Goal: Task Accomplishment & Management: Manage account settings

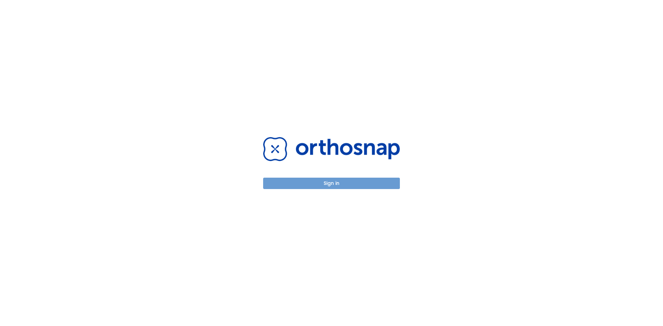
drag, startPoint x: 325, startPoint y: 183, endPoint x: 486, endPoint y: 221, distance: 166.0
click at [325, 183] on button "Sign in" at bounding box center [331, 183] width 137 height 11
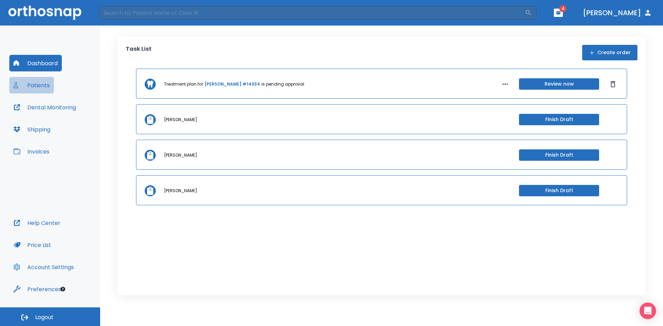
click at [37, 87] on button "Patients" at bounding box center [31, 85] width 45 height 17
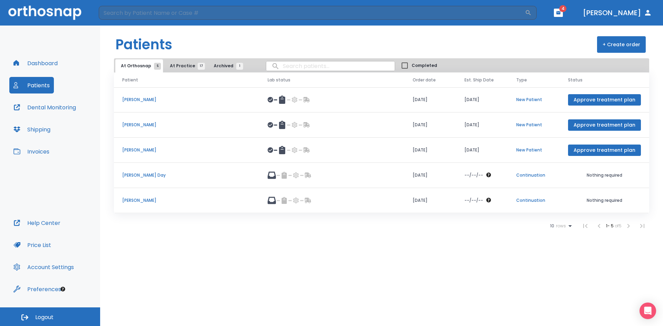
drag, startPoint x: 605, startPoint y: 126, endPoint x: 122, endPoint y: 257, distance: 500.3
click at [122, 257] on div "Patients + Create order At Orthosnap 5 At Practice 17 Archived 1 Completed Pati…" at bounding box center [381, 176] width 563 height 301
click at [121, 257] on div "Patients + Create order At Orthosnap 5 At Practice 17 Archived 1 Completed Pati…" at bounding box center [381, 176] width 563 height 301
click at [146, 125] on p "[PERSON_NAME]" at bounding box center [186, 125] width 129 height 6
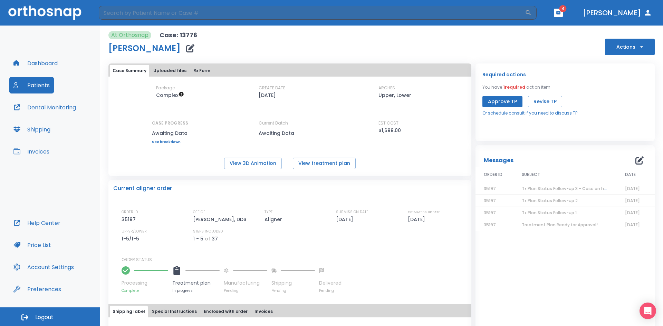
click at [638, 46] on icon "button" at bounding box center [641, 47] width 7 height 7
click at [614, 84] on p "Cancel the case" at bounding box center [623, 84] width 35 height 6
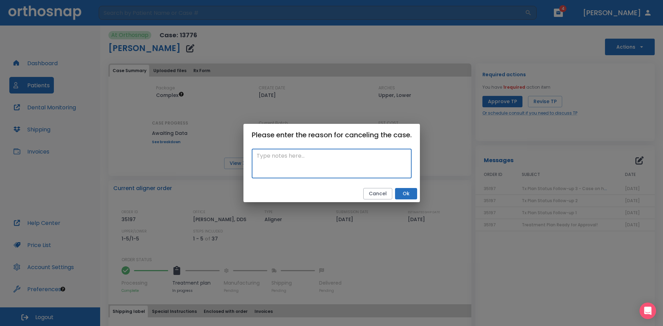
click at [283, 161] on textarea at bounding box center [332, 164] width 150 height 24
type textarea "PT not returning for orthodontic tx."
click at [406, 194] on button "Ok" at bounding box center [406, 193] width 22 height 11
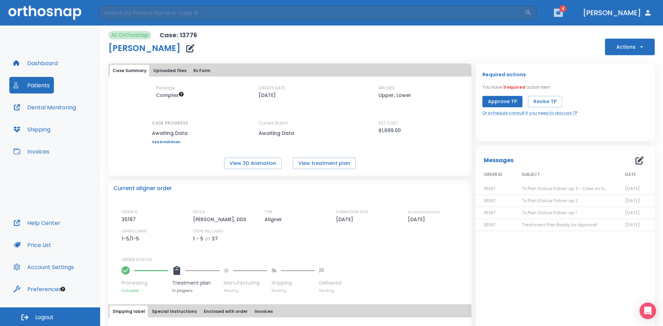
click at [561, 12] on icon "button" at bounding box center [559, 12] width 4 height 3
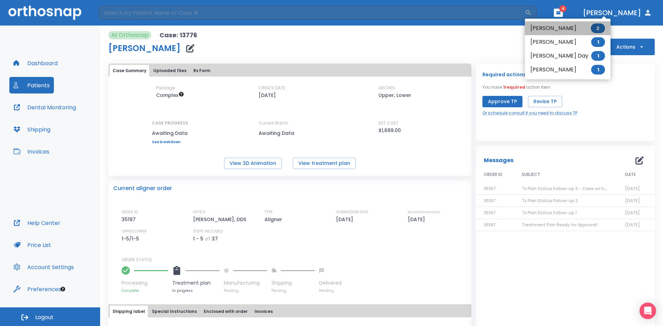
click at [591, 29] on span "2" at bounding box center [598, 28] width 14 height 10
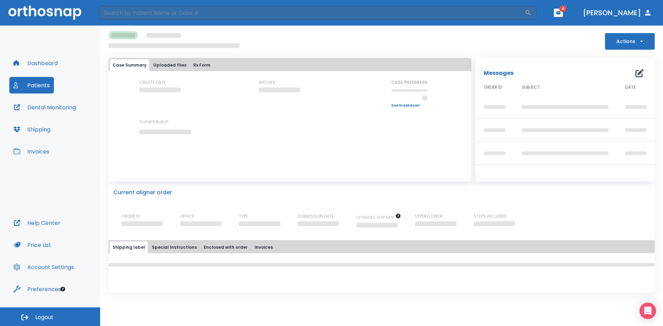
click at [38, 84] on button "Patients" at bounding box center [31, 85] width 45 height 17
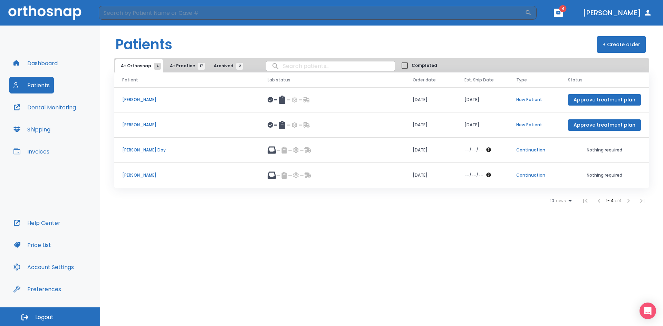
click at [141, 124] on p "[PERSON_NAME]" at bounding box center [186, 125] width 129 height 6
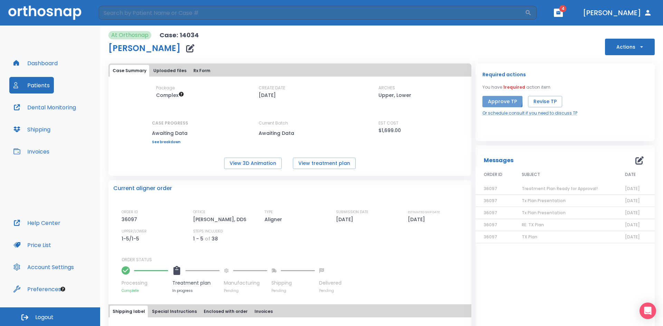
click at [493, 99] on button "Approve TP" at bounding box center [503, 101] width 40 height 11
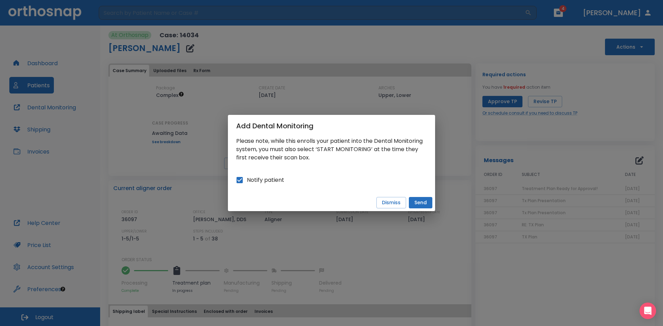
click at [428, 202] on button "Send" at bounding box center [420, 202] width 23 height 11
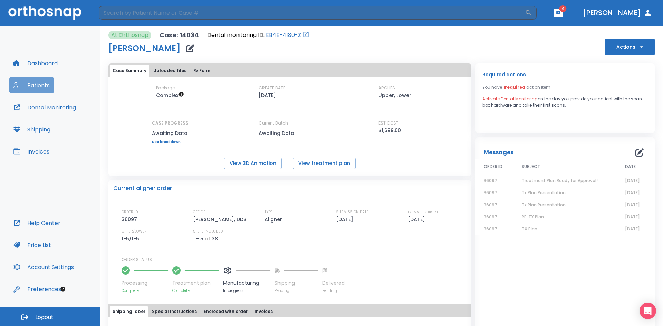
click at [40, 85] on button "Patients" at bounding box center [31, 85] width 45 height 17
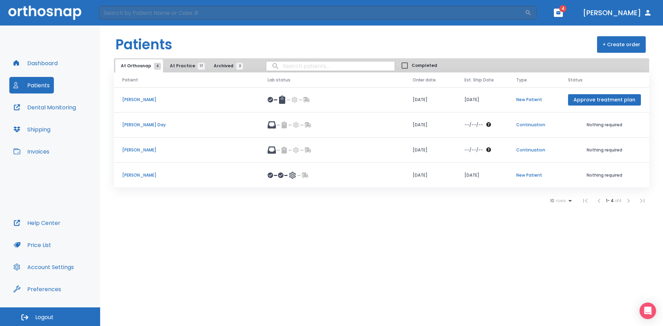
click at [133, 100] on p "[PERSON_NAME]" at bounding box center [186, 100] width 129 height 6
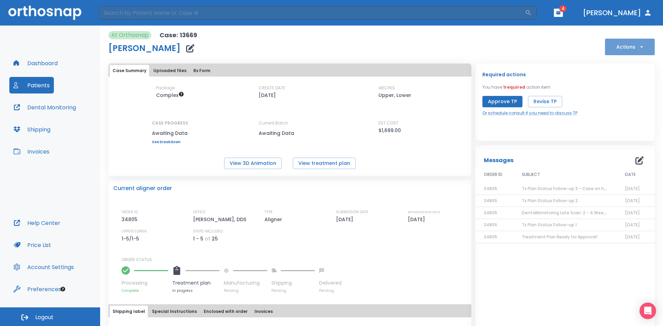
click at [638, 47] on icon "button" at bounding box center [641, 47] width 7 height 7
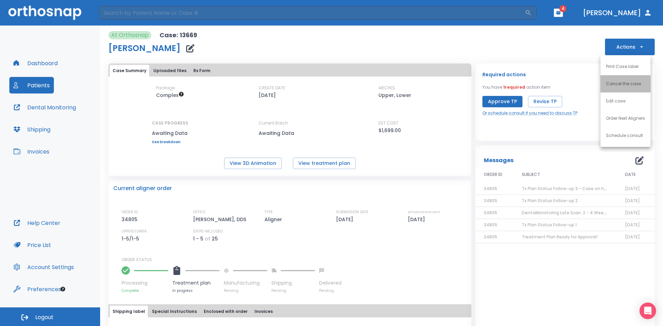
click at [622, 86] on p "Cancel the case" at bounding box center [623, 84] width 35 height 6
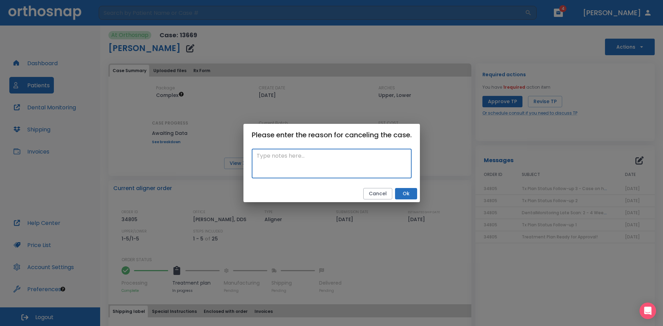
click at [269, 170] on textarea at bounding box center [332, 164] width 150 height 24
type textarea "PT has not returned for orthodontic tx."
click at [406, 193] on button "Ok" at bounding box center [406, 193] width 22 height 11
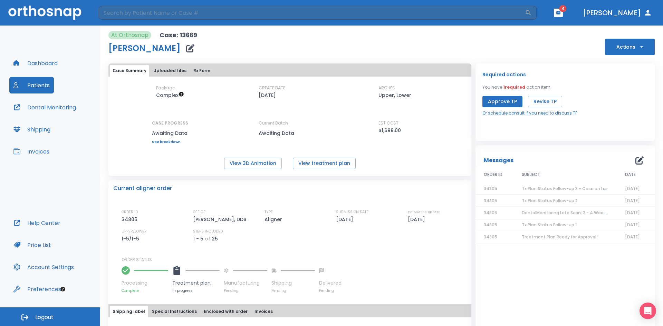
click at [44, 85] on button "Patients" at bounding box center [31, 85] width 45 height 17
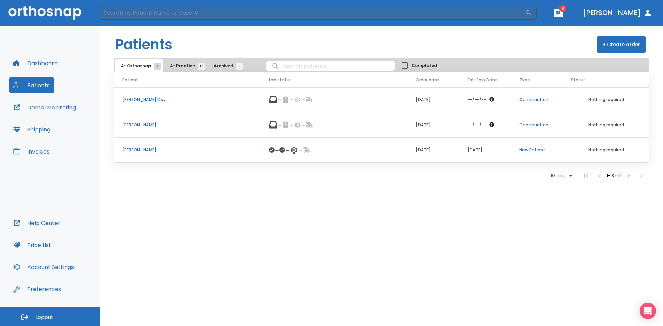
click at [137, 98] on p "[PERSON_NAME] Day" at bounding box center [187, 100] width 130 height 6
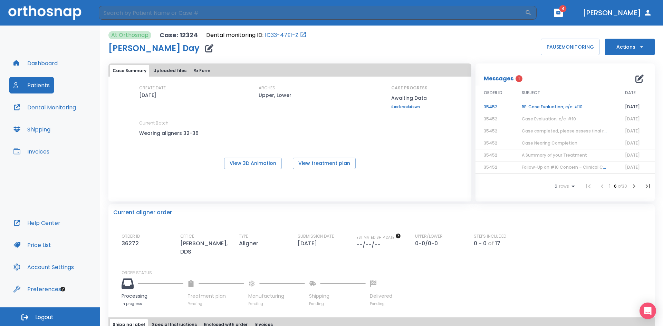
click at [549, 105] on td "RE: Case Evaluation; c/c: #10" at bounding box center [565, 107] width 103 height 12
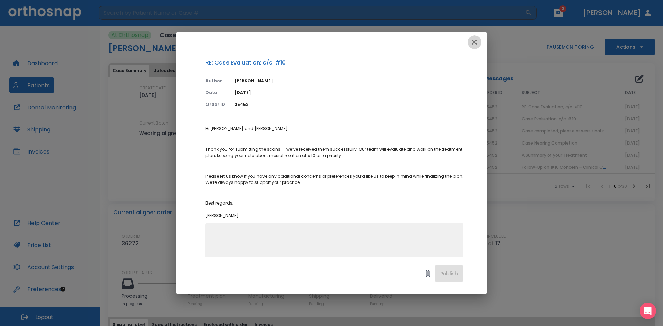
click at [475, 42] on icon "button" at bounding box center [474, 42] width 5 height 5
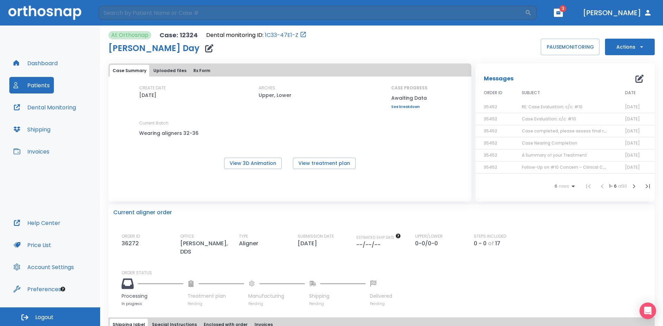
click at [548, 119] on span "Case Evaluation; c/c: #10" at bounding box center [549, 119] width 54 height 6
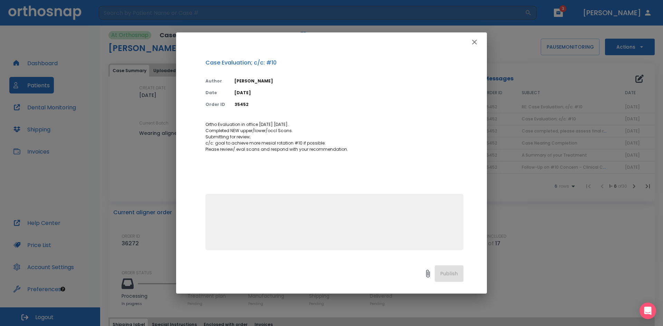
click at [473, 42] on icon "button" at bounding box center [475, 42] width 8 height 8
